Goal: Find specific page/section: Find specific page/section

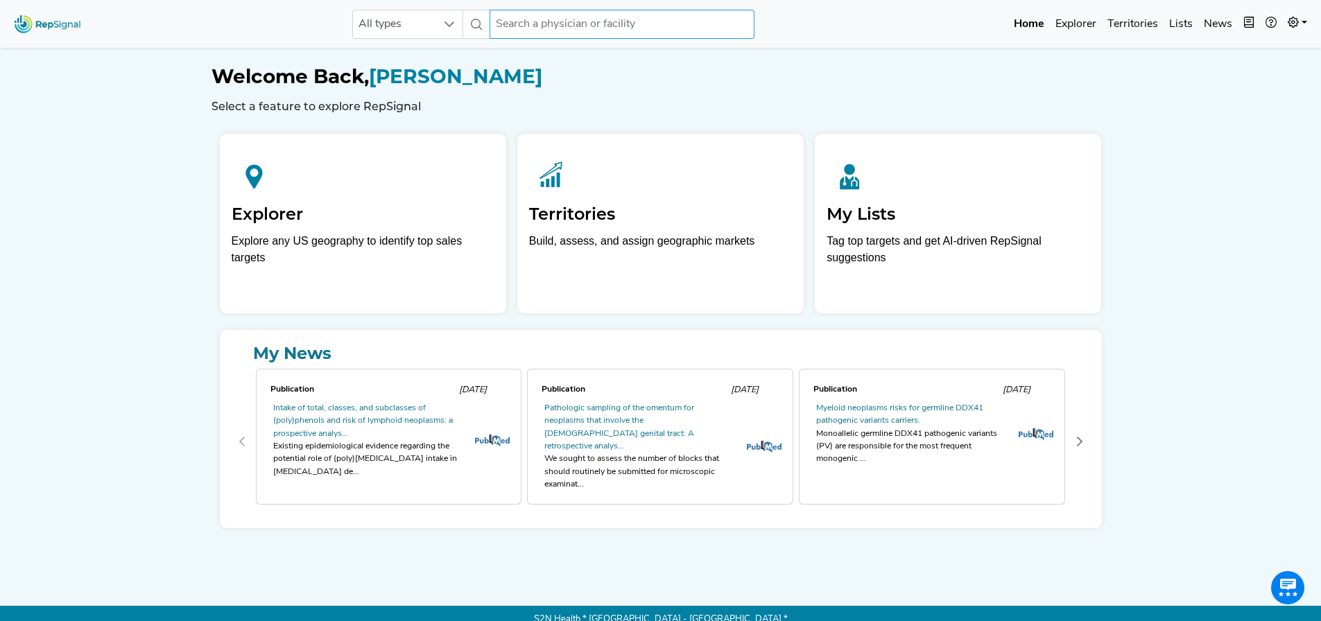
click at [408, 23] on input "text" at bounding box center [622, 24] width 265 height 29
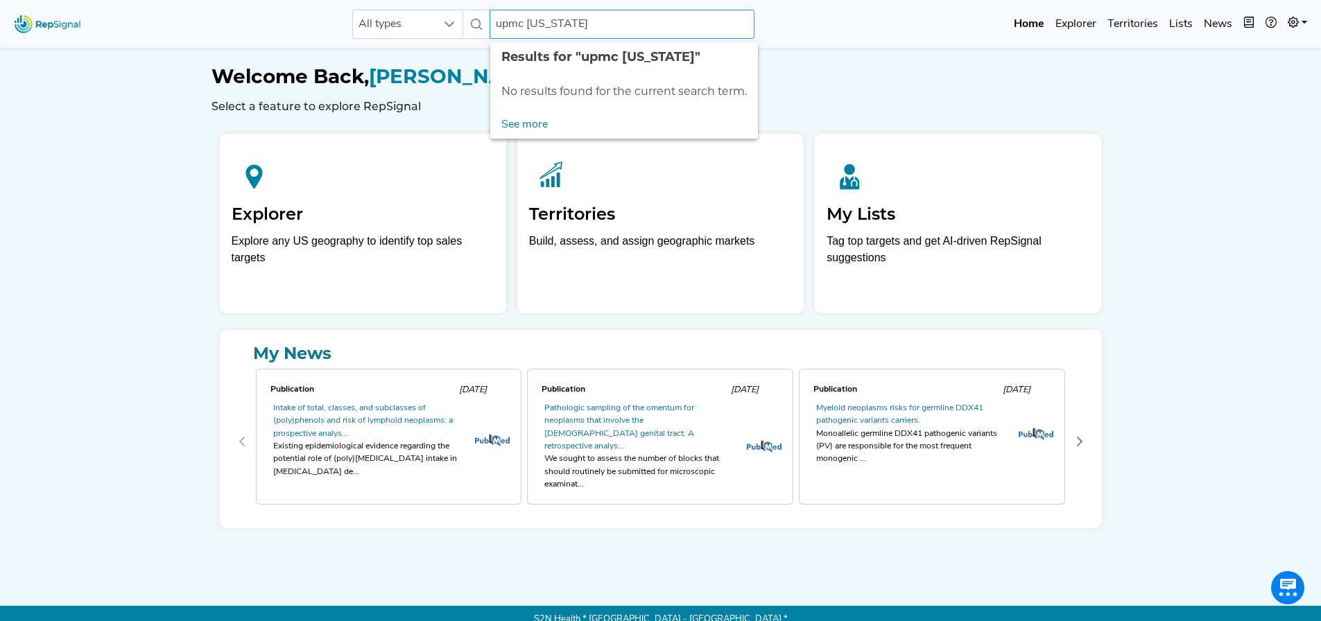
drag, startPoint x: 525, startPoint y: 23, endPoint x: 490, endPoint y: 26, distance: 34.8
click at [408, 26] on input "upmc [US_STATE]" at bounding box center [622, 24] width 265 height 29
type input "[US_STATE]"
click at [408, 26] on icon at bounding box center [449, 24] width 11 height 11
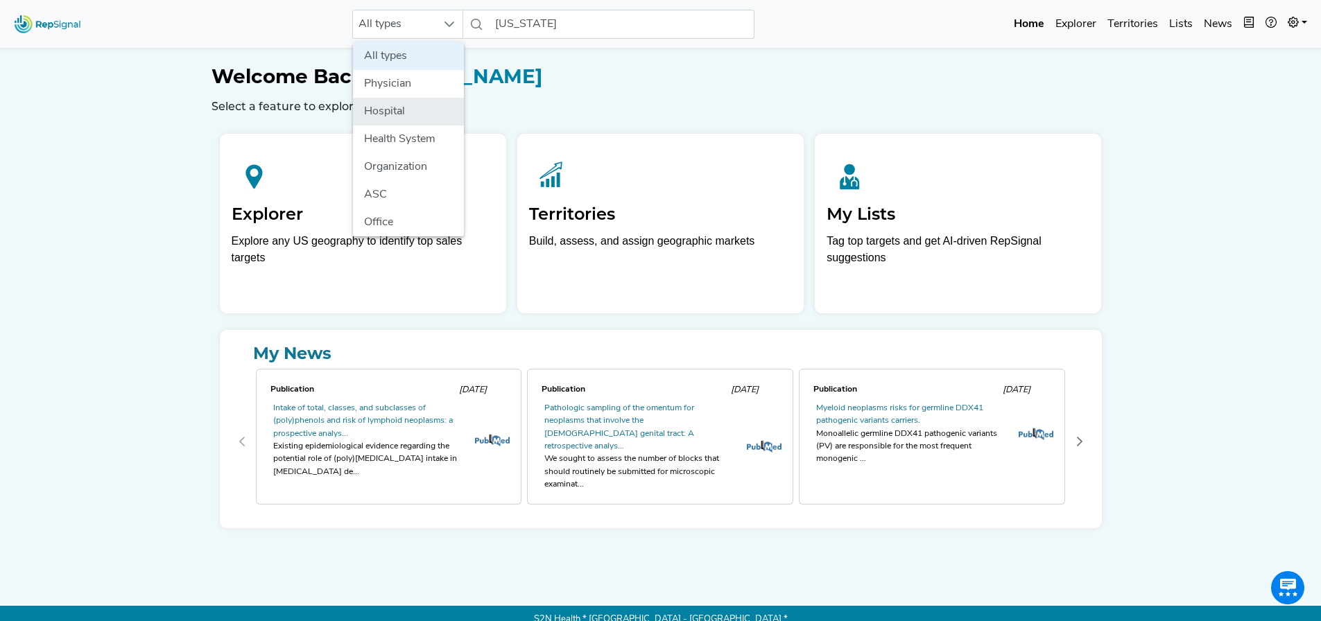
click at [408, 110] on li "Hospital" at bounding box center [408, 112] width 111 height 28
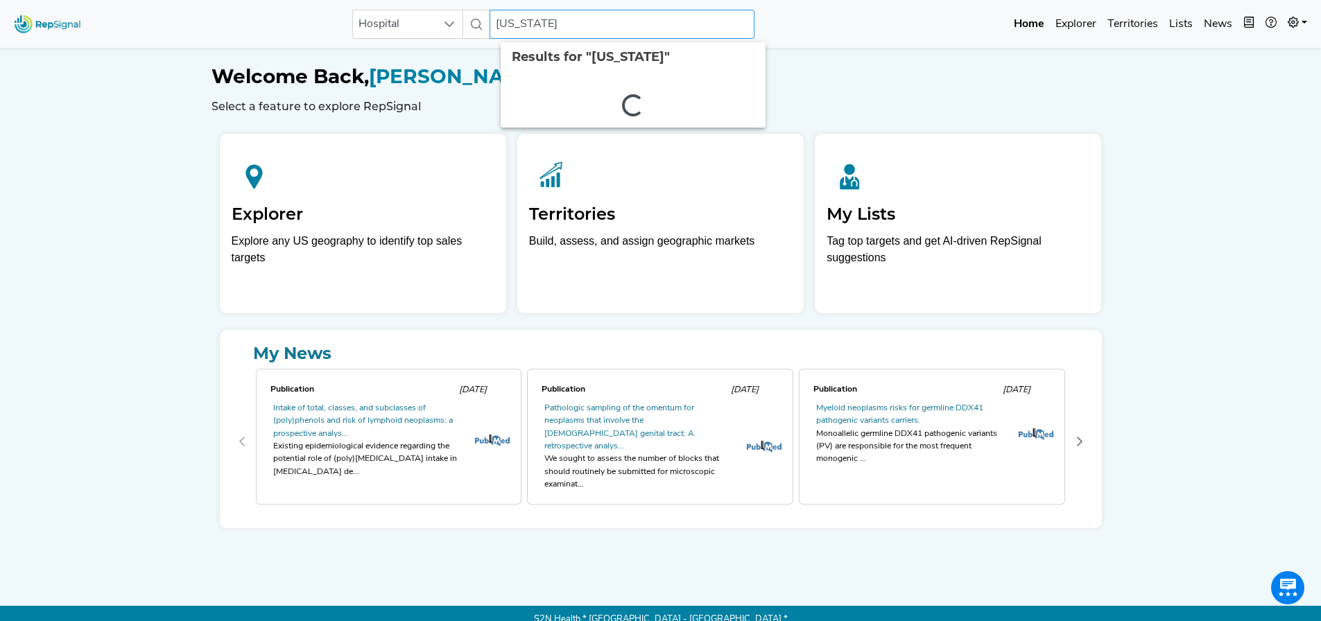
click at [408, 17] on input "[US_STATE]" at bounding box center [622, 24] width 265 height 29
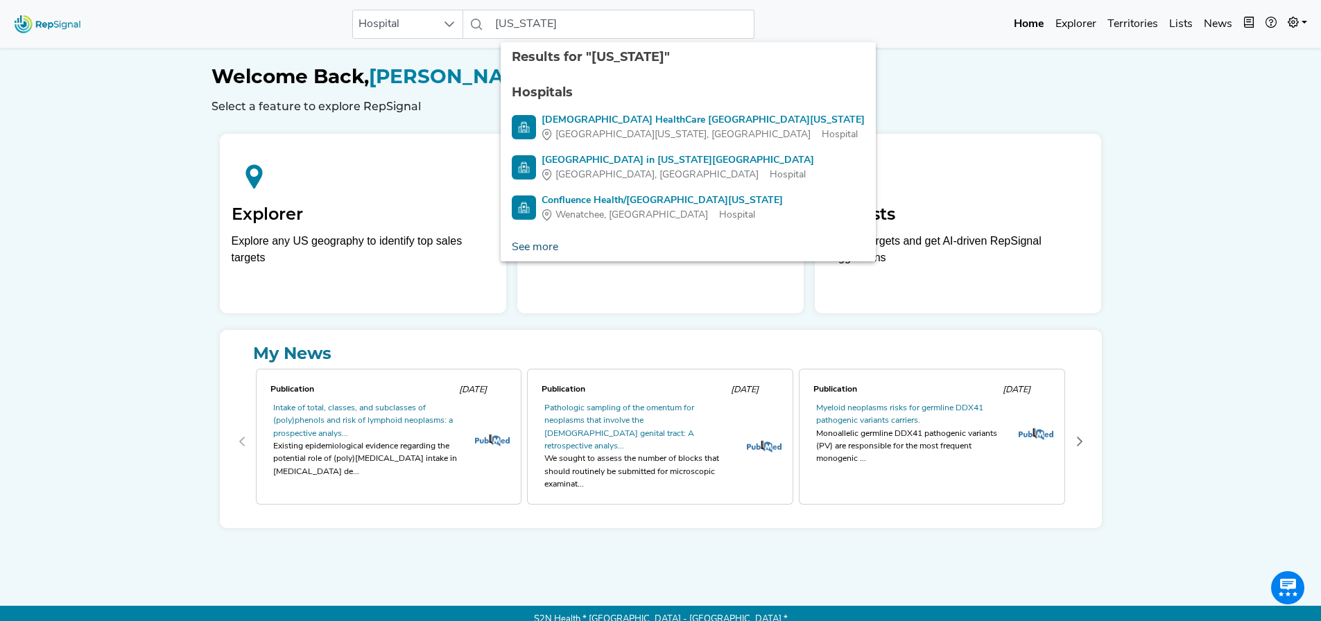
click at [408, 130] on link "See more" at bounding box center [535, 248] width 69 height 28
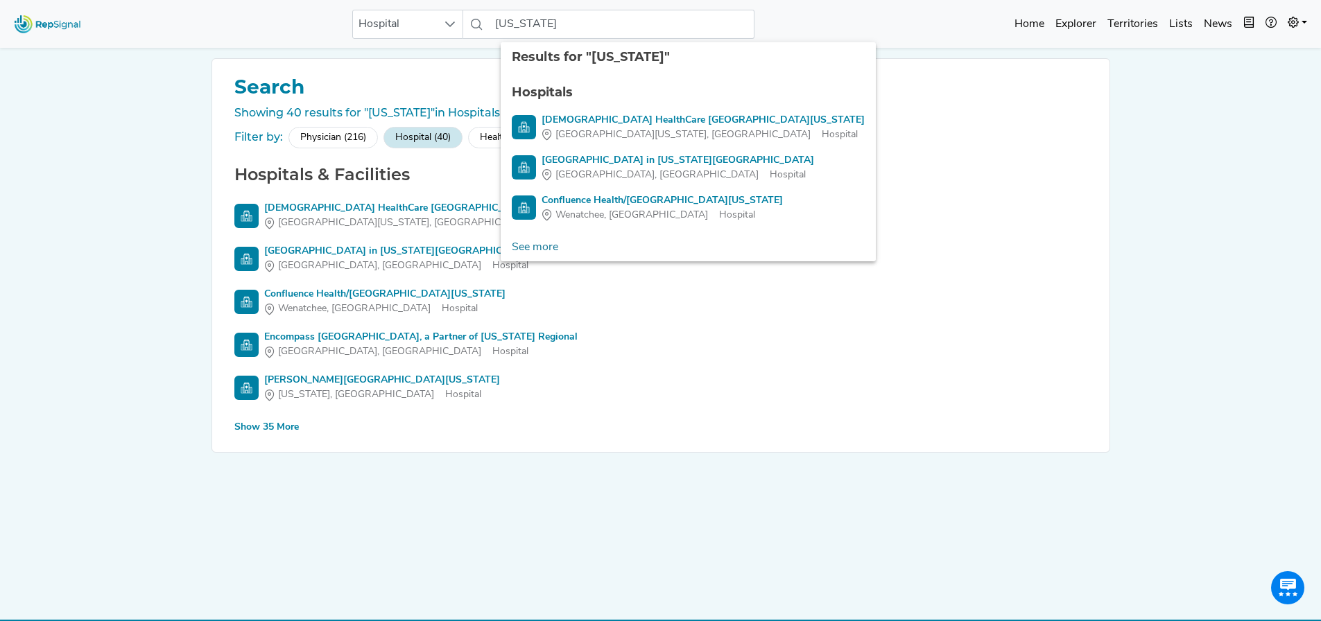
click at [241, 130] on div "Show 35 More" at bounding box center [266, 427] width 64 height 15
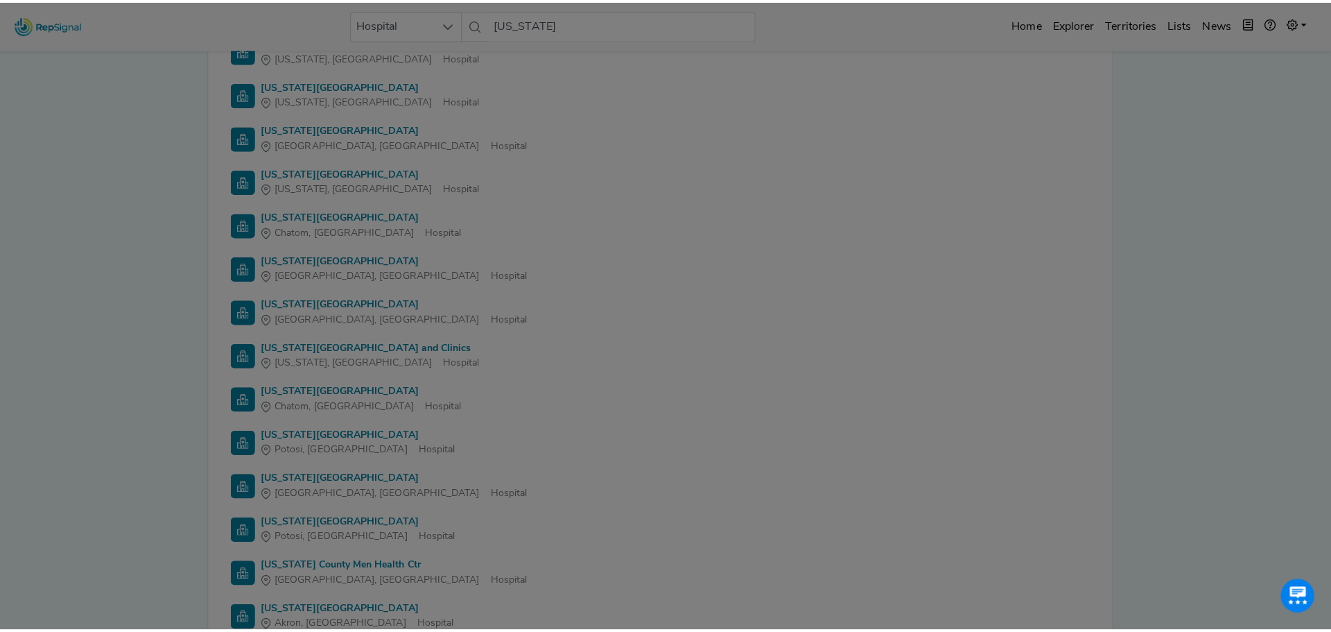
scroll to position [921, 0]
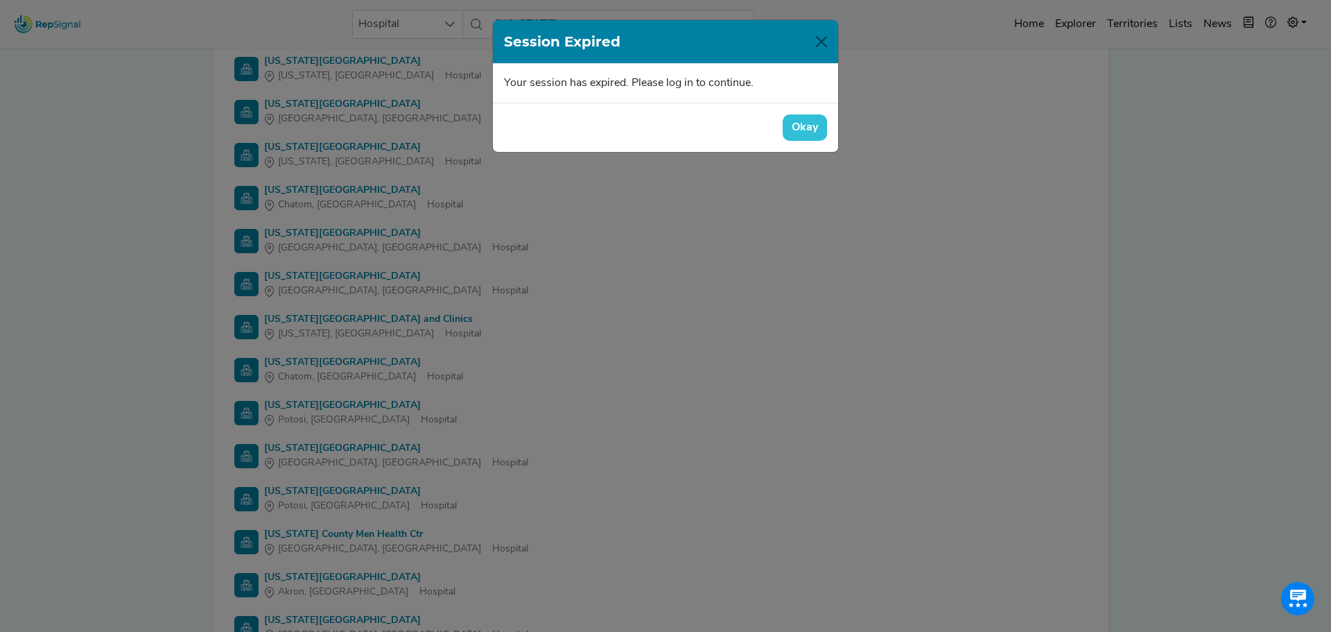
drag, startPoint x: 1327, startPoint y: 135, endPoint x: 1299, endPoint y: 454, distance: 320.2
click at [408, 130] on html "Hospital [US_STATE] No results found Home Explorer Territories Lists News new n…" at bounding box center [665, 88] width 1331 height 2019
click at [408, 121] on button "Okay" at bounding box center [805, 127] width 44 height 26
